Goal: Task Accomplishment & Management: Use online tool/utility

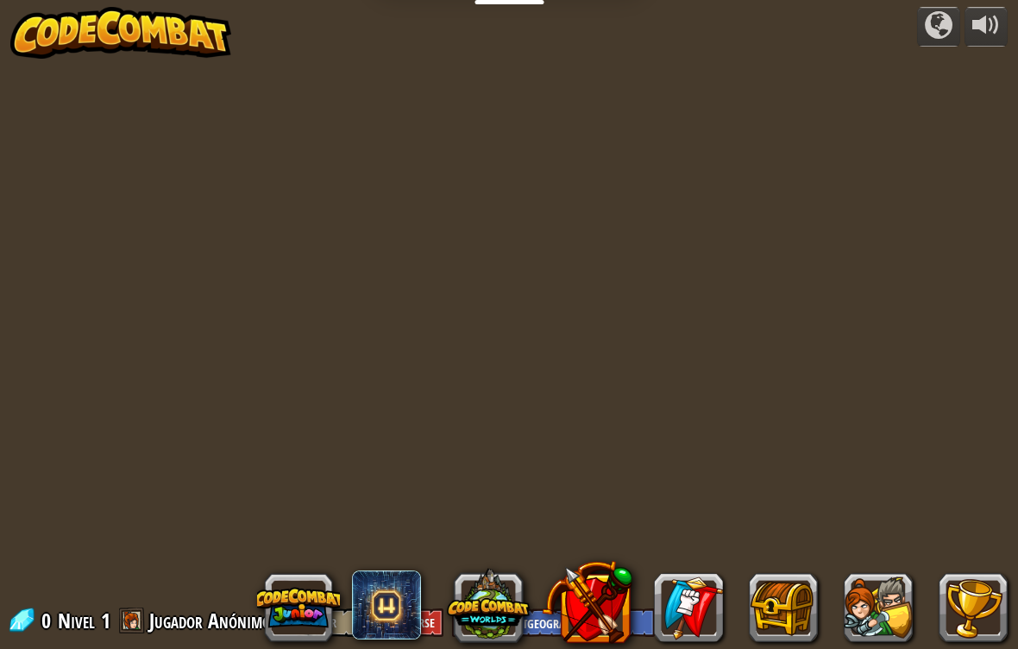
select select "es-419"
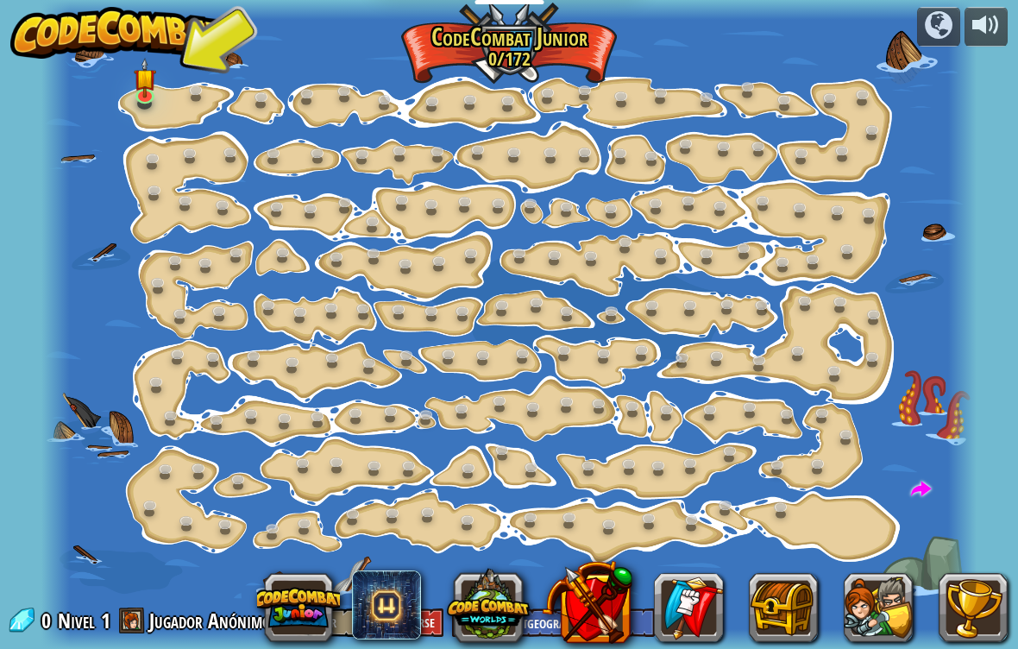
click at [134, 106] on link at bounding box center [146, 98] width 35 height 26
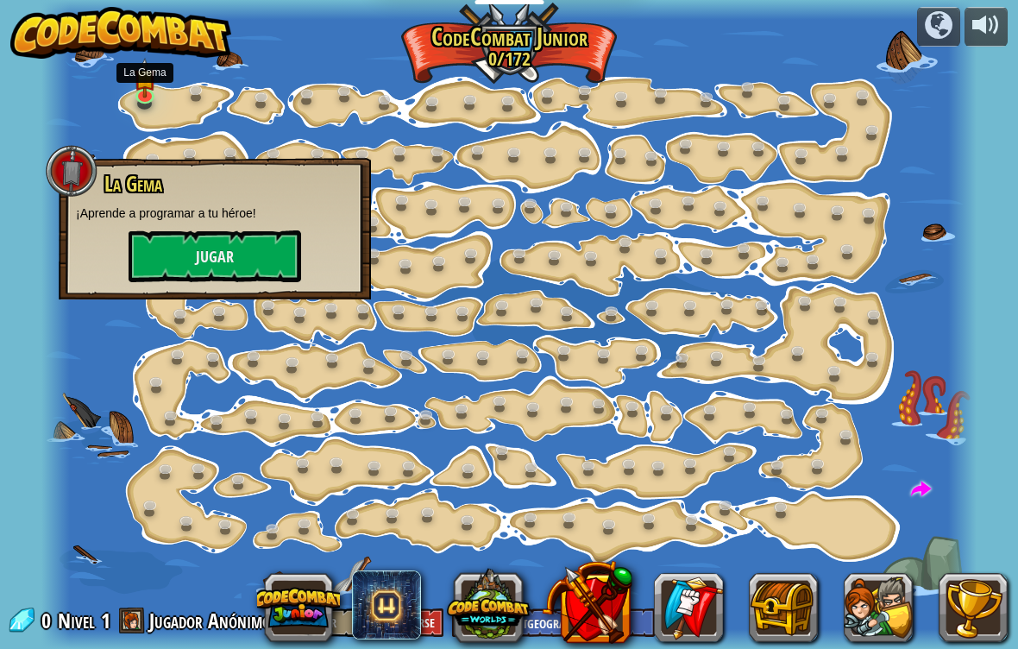
click at [141, 67] on img at bounding box center [145, 78] width 23 height 40
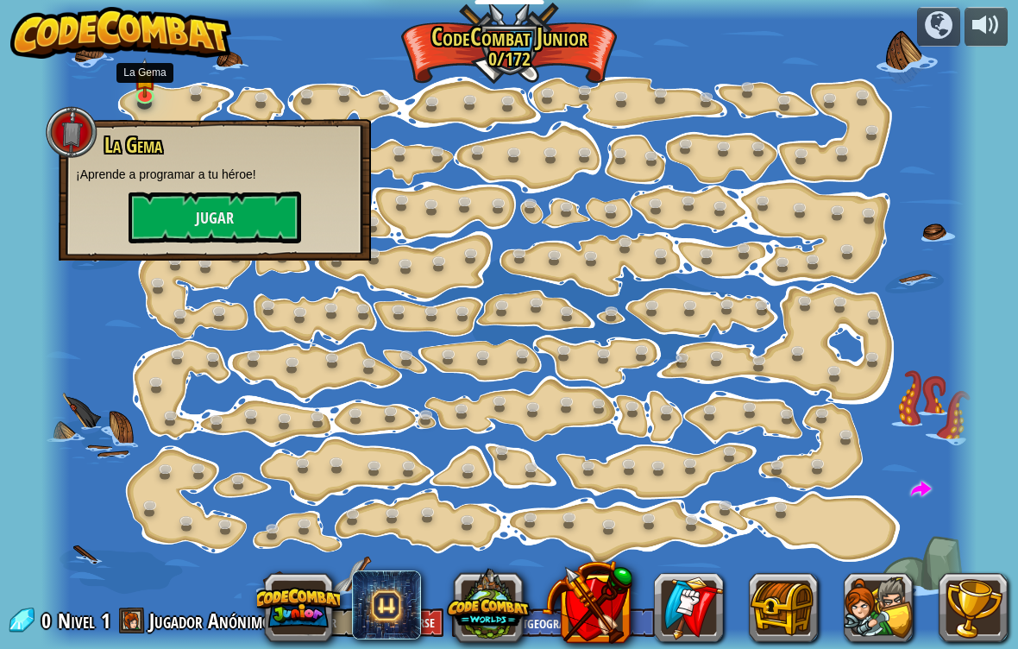
click at [193, 240] on button "Jugar" at bounding box center [215, 217] width 173 height 52
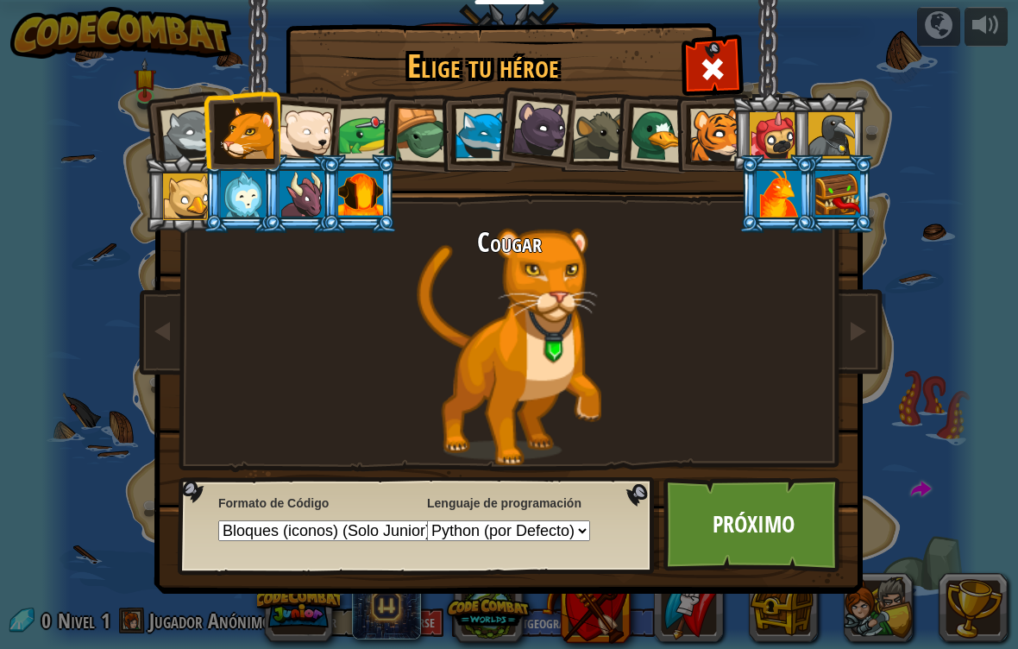
click at [774, 527] on link "Próximo" at bounding box center [753, 524] width 180 height 95
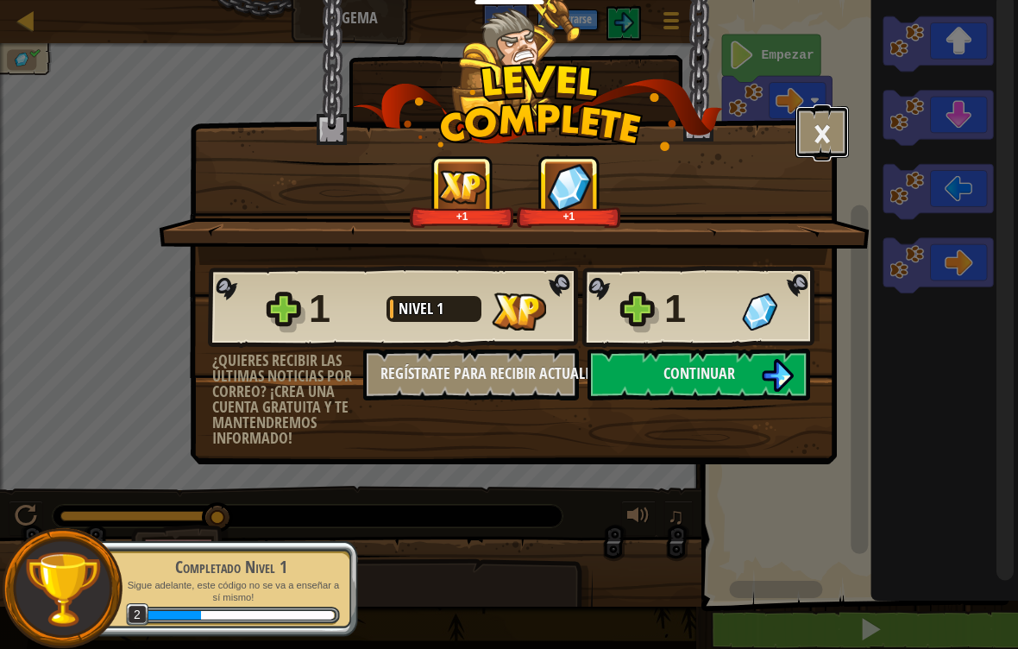
click at [813, 131] on button "×" at bounding box center [821, 132] width 53 height 52
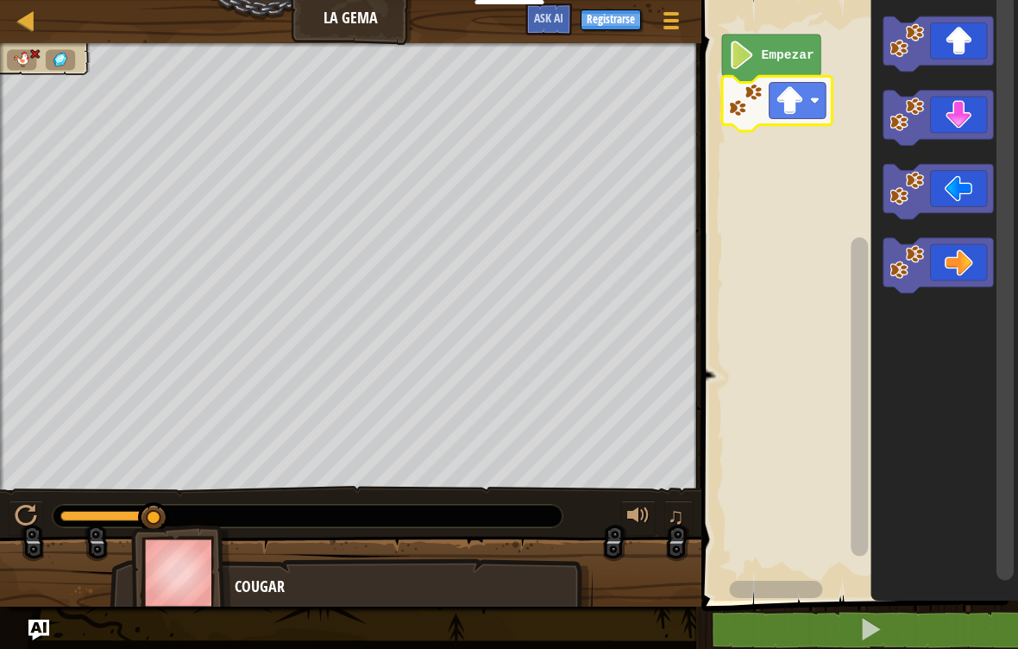
click at [912, 614] on button at bounding box center [870, 630] width 322 height 40
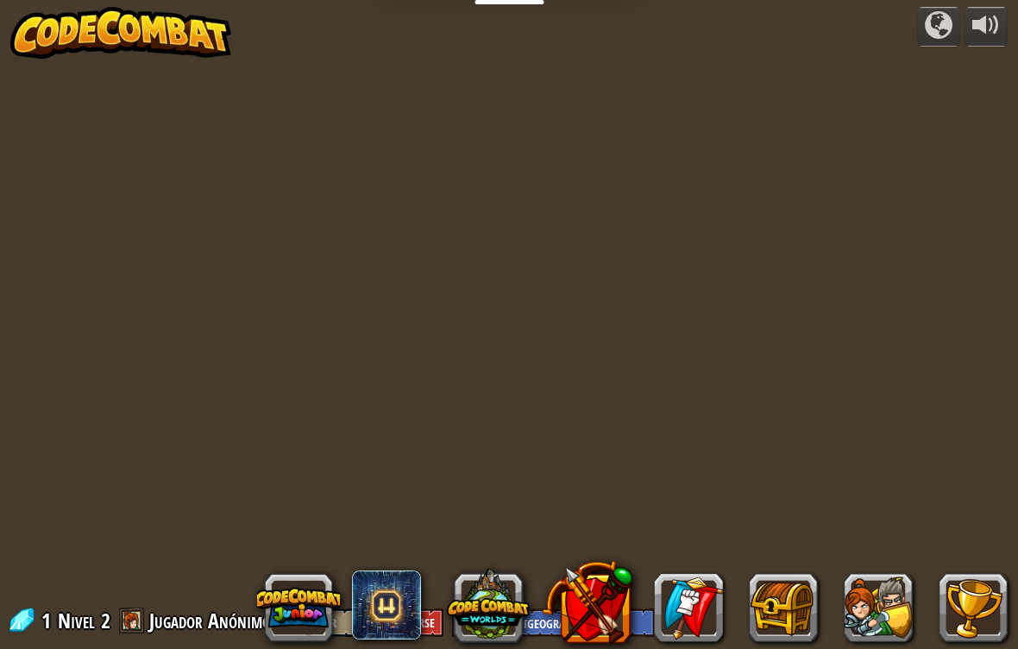
select select "es-419"
